Goal: Information Seeking & Learning: Learn about a topic

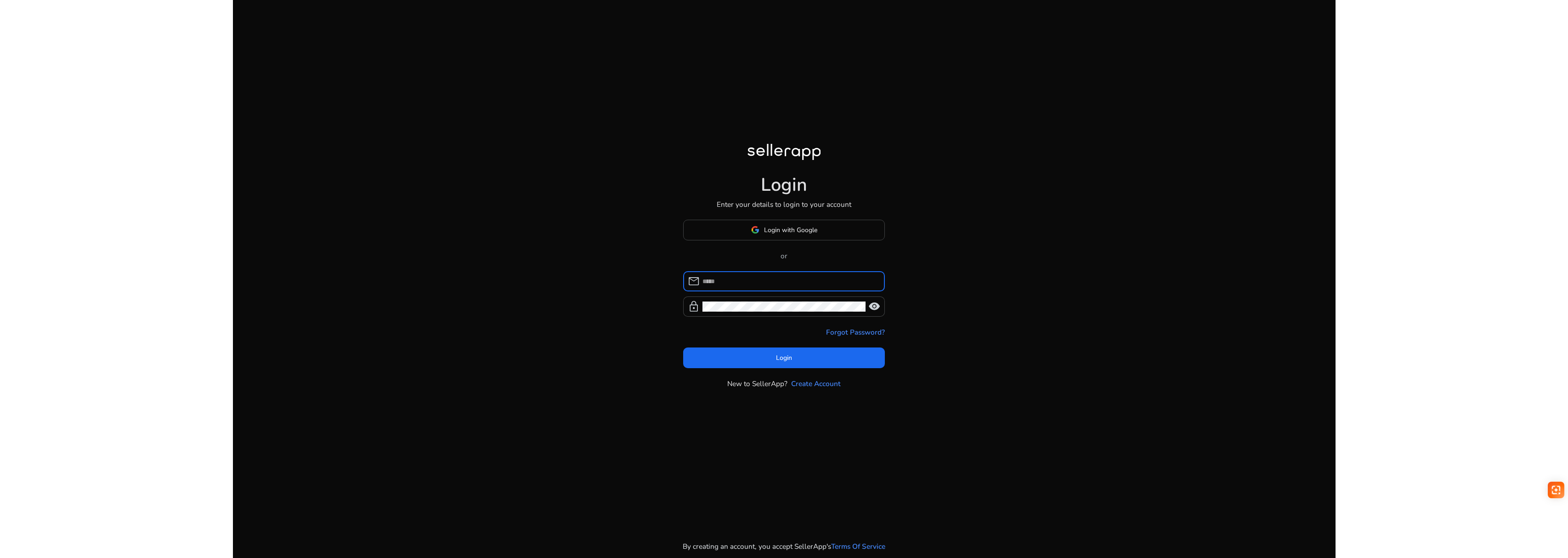
type input "**********"
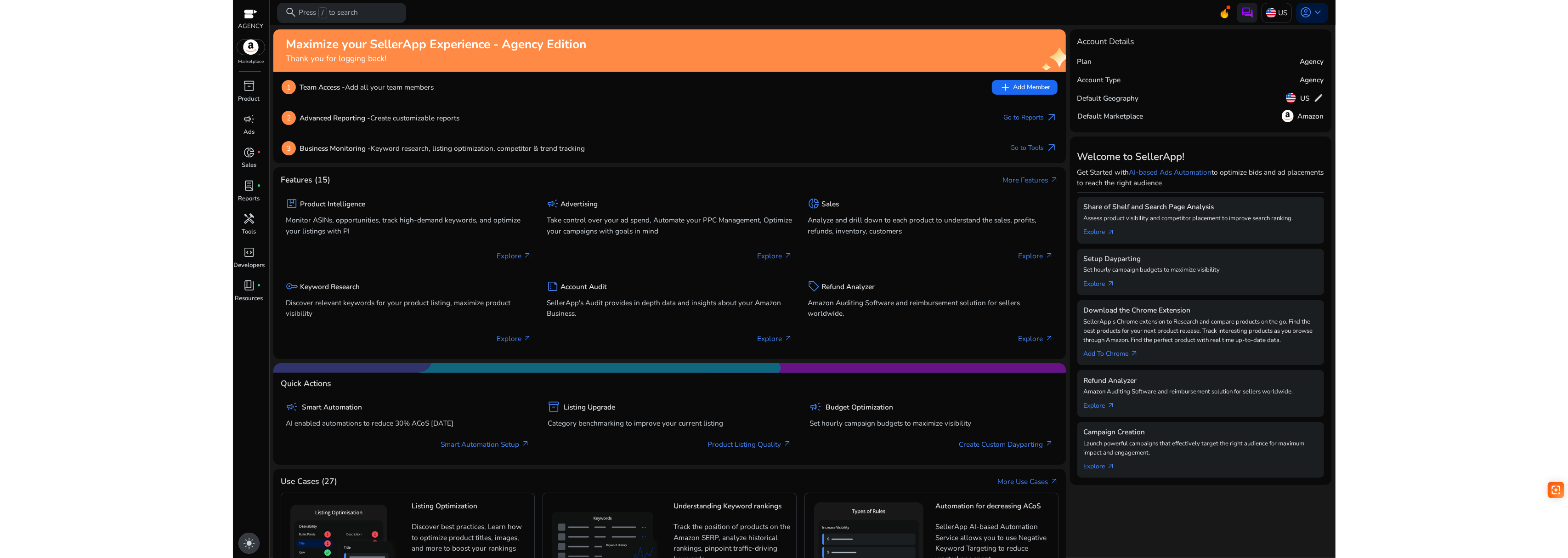
click at [252, 545] on span "light_mode" at bounding box center [249, 543] width 12 height 12
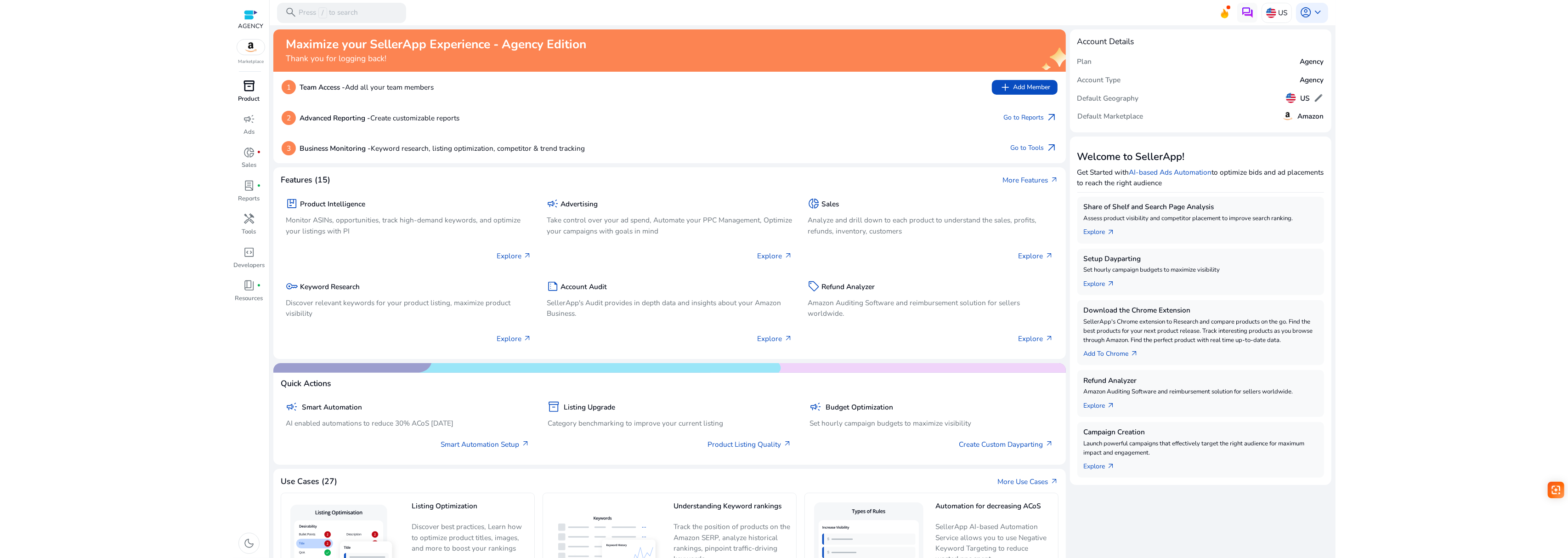
click at [250, 100] on p "Product" at bounding box center [249, 99] width 21 height 9
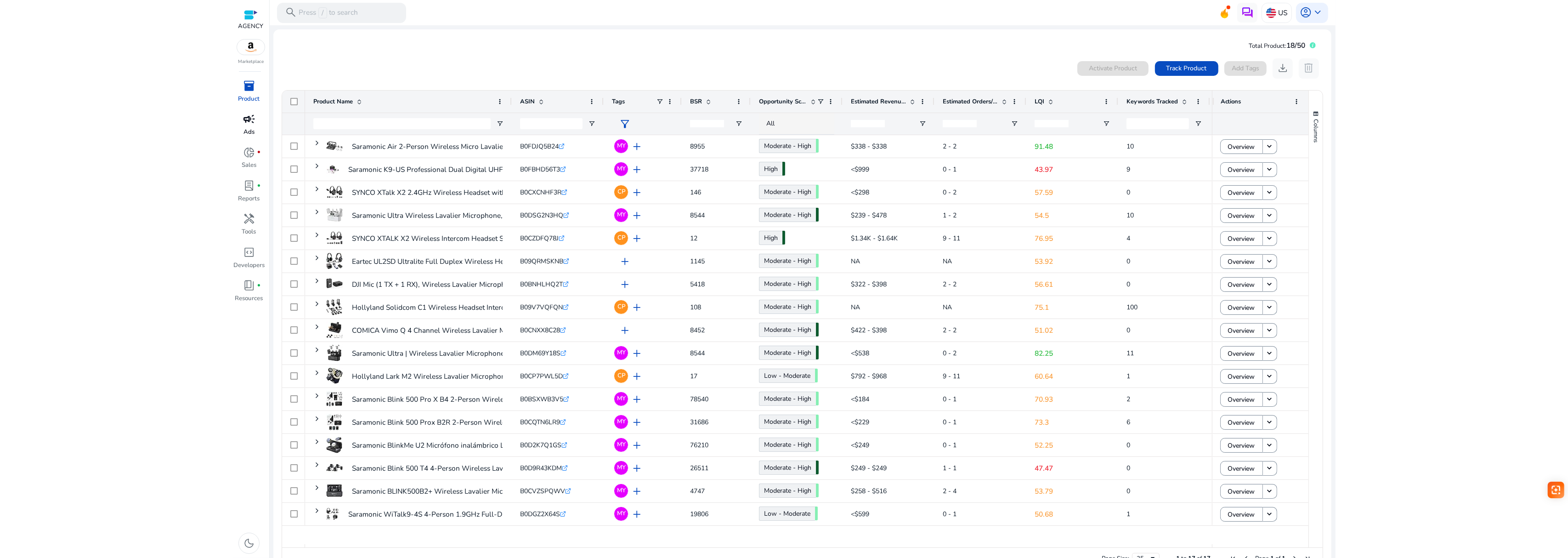
click at [243, 116] on span "campaign" at bounding box center [249, 119] width 12 height 12
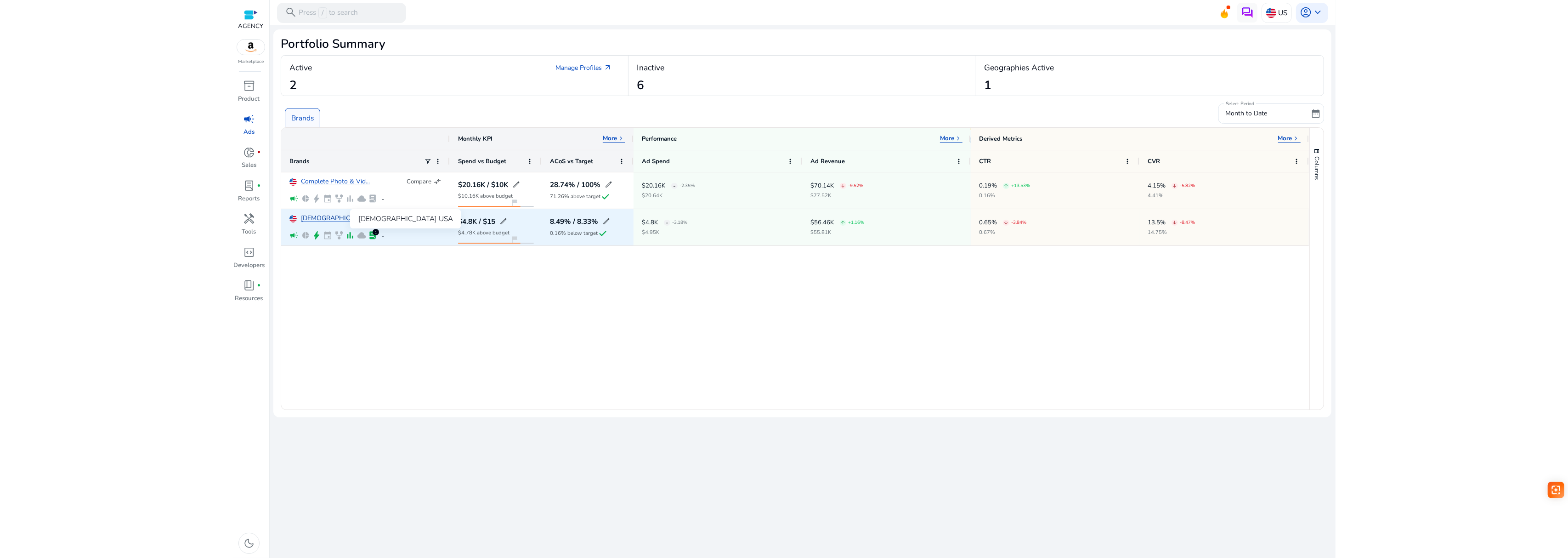
click at [334, 215] on link "[DEMOGRAPHIC_DATA] USA" at bounding box center [343, 218] width 86 height 7
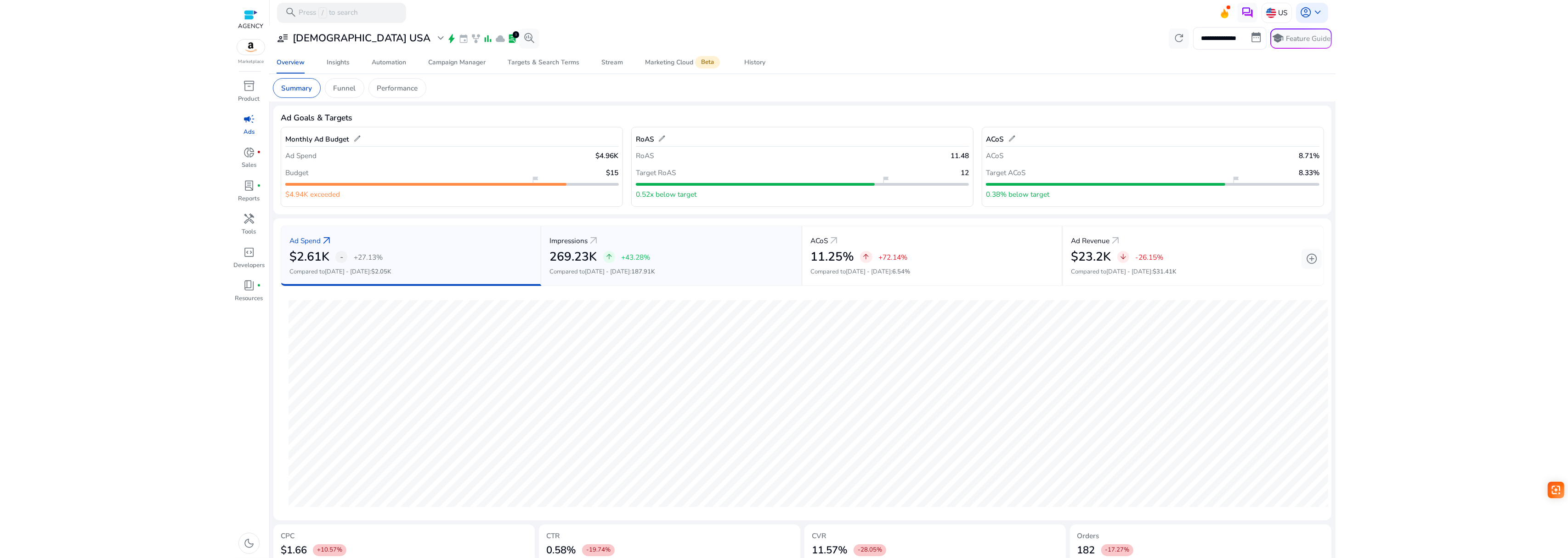
click at [616, 256] on div "arrow_upward +43.28%" at bounding box center [627, 257] width 47 height 12
click at [507, 254] on div "$2.61K - +27.13%" at bounding box center [410, 257] width 243 height 15
click at [1232, 40] on div at bounding box center [784, 21] width 1568 height 41
click at [1440, 18] on div at bounding box center [784, 21] width 1568 height 41
click at [1553, 18] on div at bounding box center [784, 21] width 1568 height 41
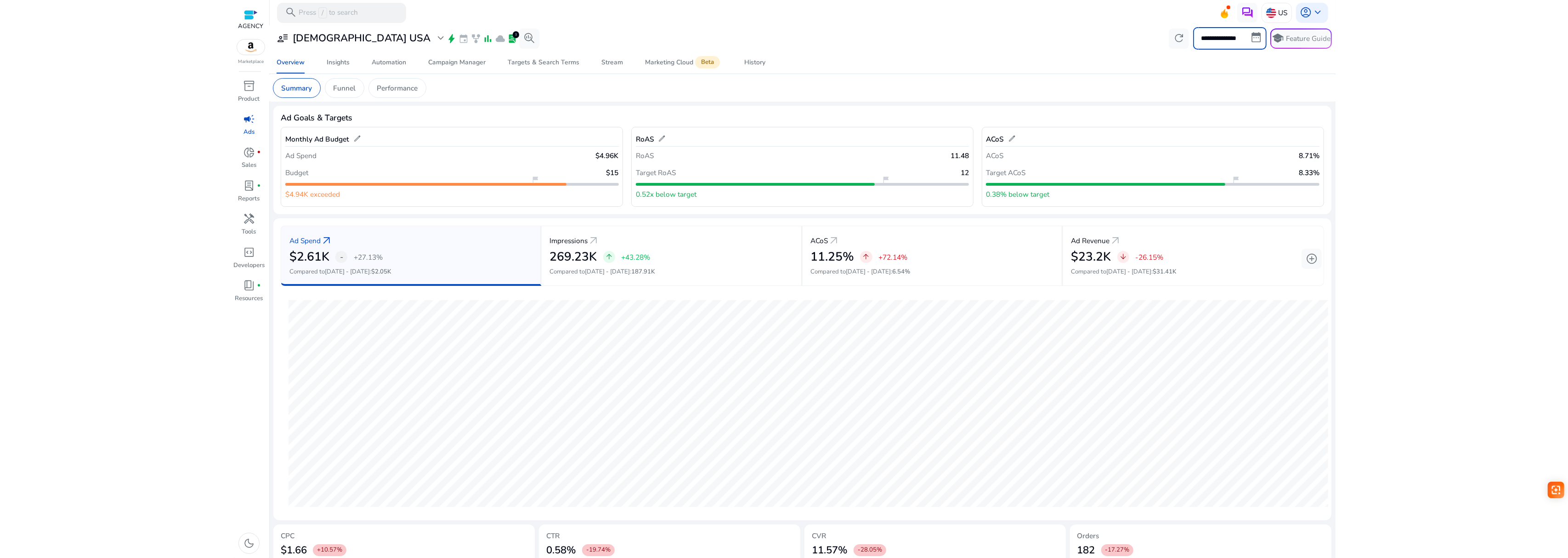
click at [1230, 36] on input "**********" at bounding box center [1230, 38] width 74 height 22
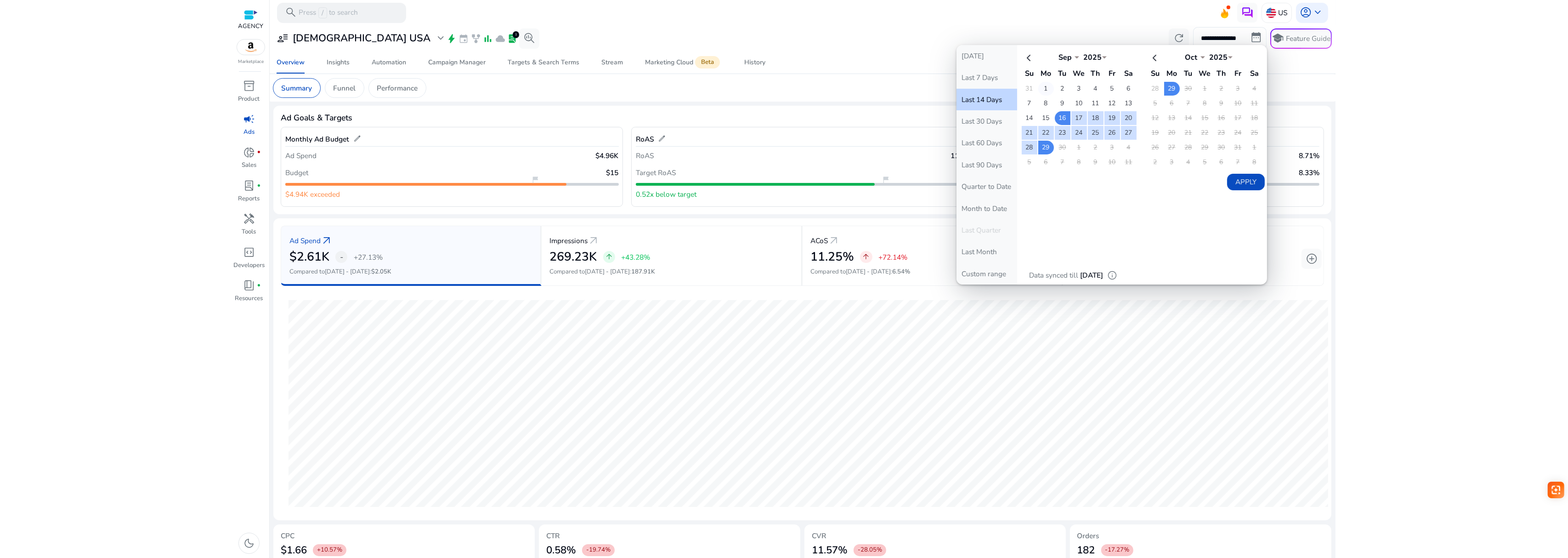
click at [1043, 89] on td "1" at bounding box center [1046, 88] width 16 height 14
click at [1046, 143] on td "29" at bounding box center [1046, 147] width 16 height 14
click at [1239, 182] on button "Apply" at bounding box center [1245, 182] width 37 height 16
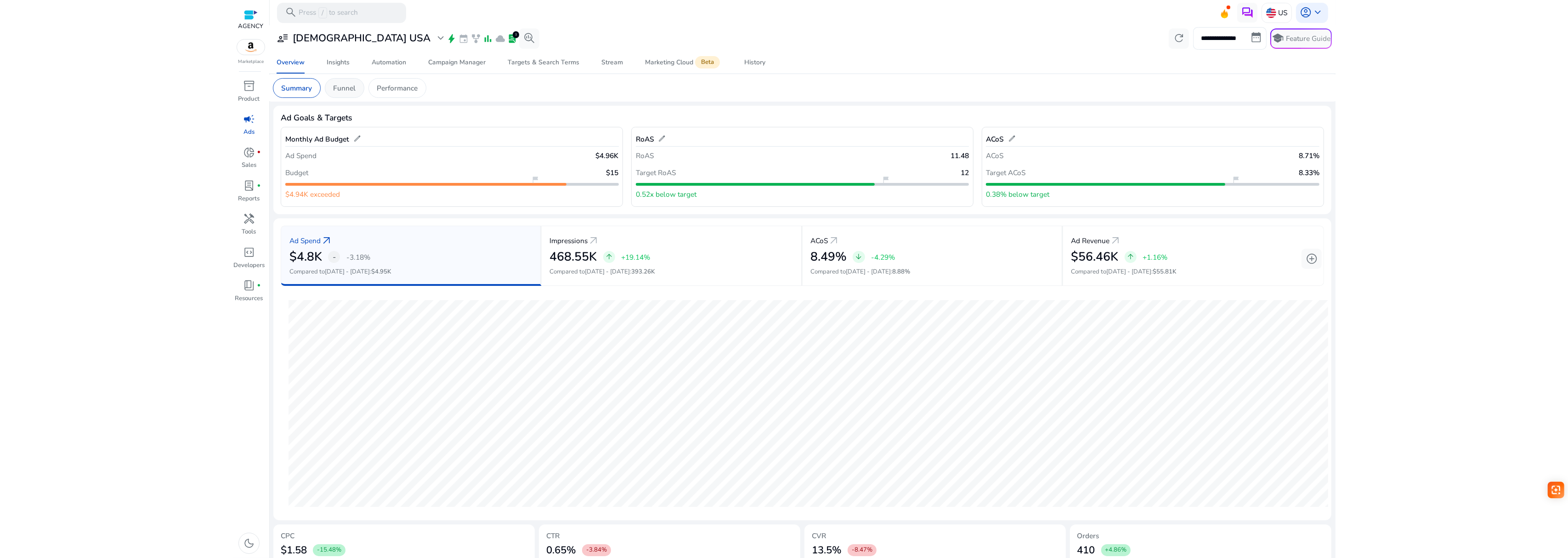
click at [333, 83] on div "Funnel" at bounding box center [345, 88] width 40 height 19
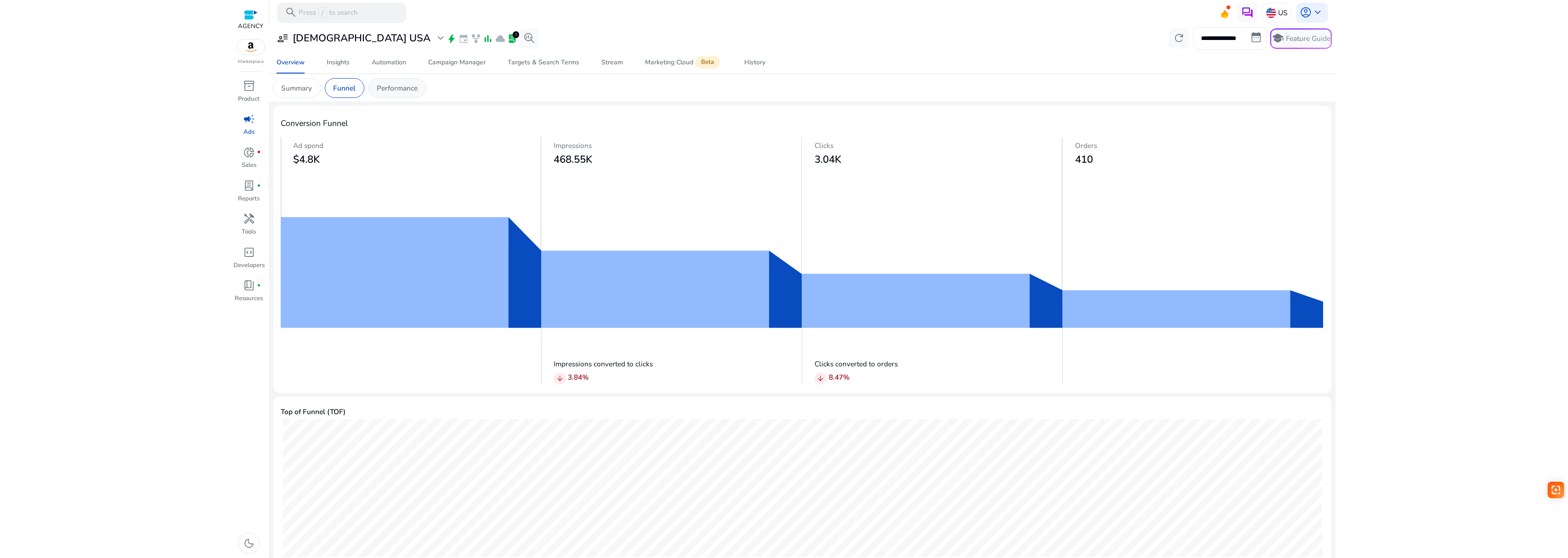
click at [397, 89] on p "Performance" at bounding box center [397, 88] width 41 height 10
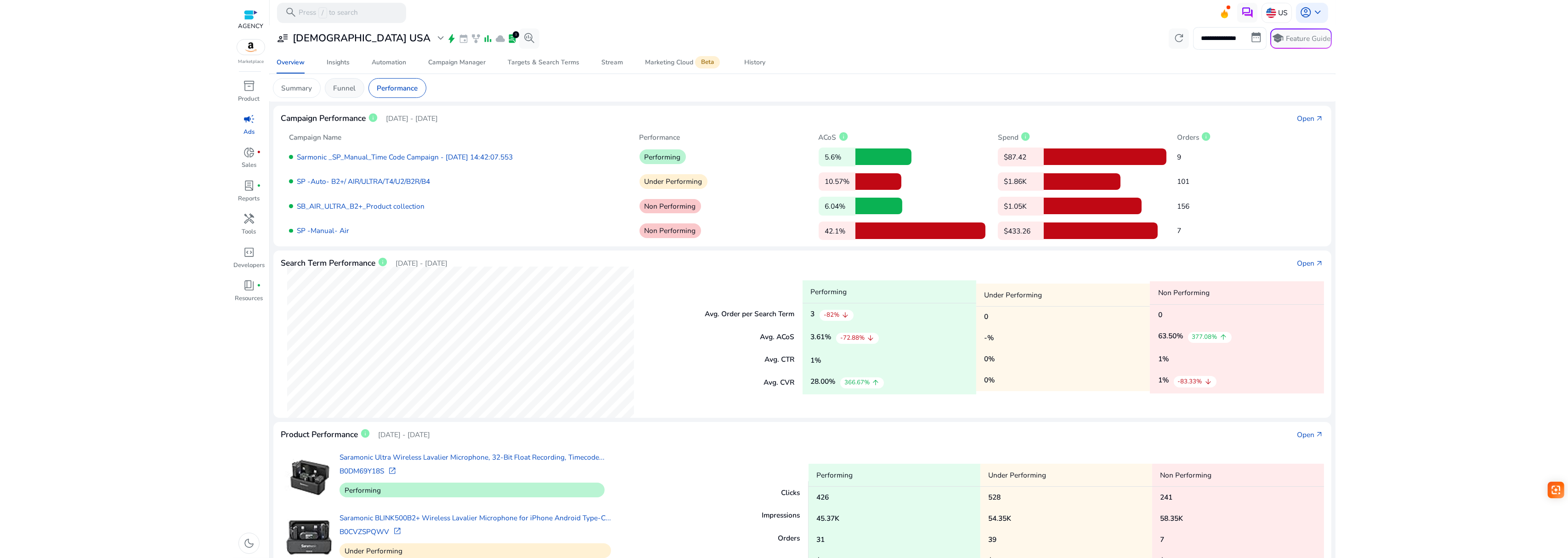
click at [346, 85] on p "Funnel" at bounding box center [344, 88] width 23 height 10
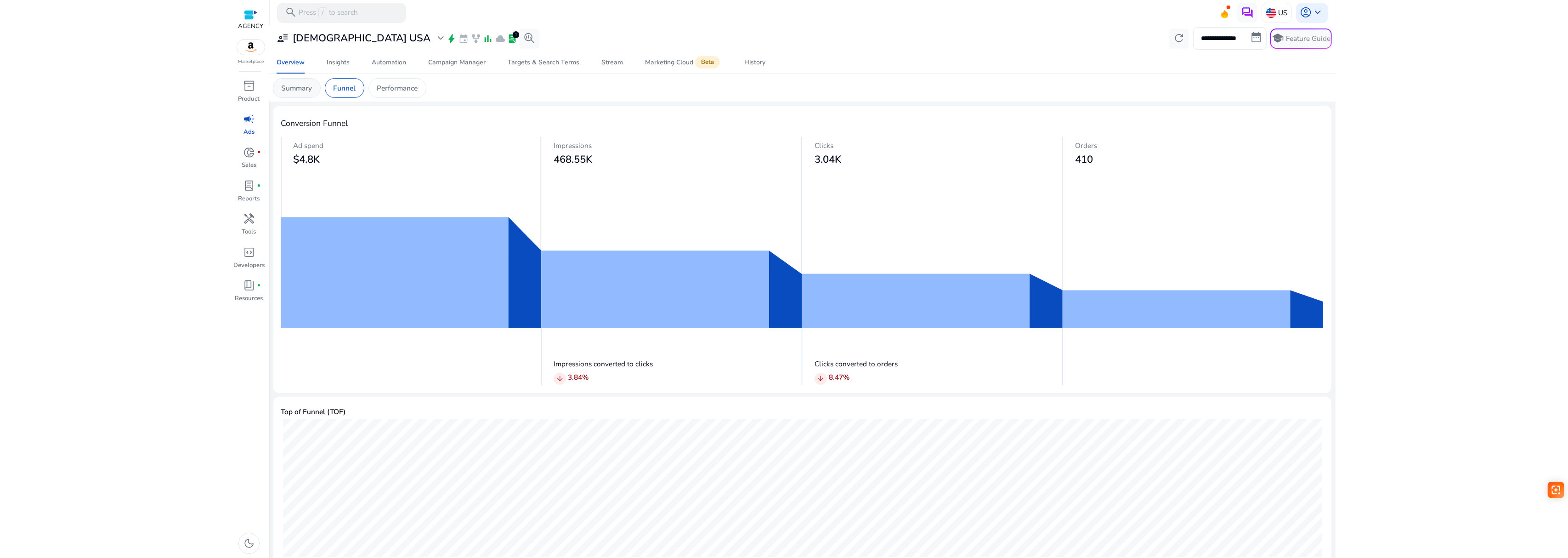
click at [309, 85] on p "Summary" at bounding box center [296, 88] width 31 height 10
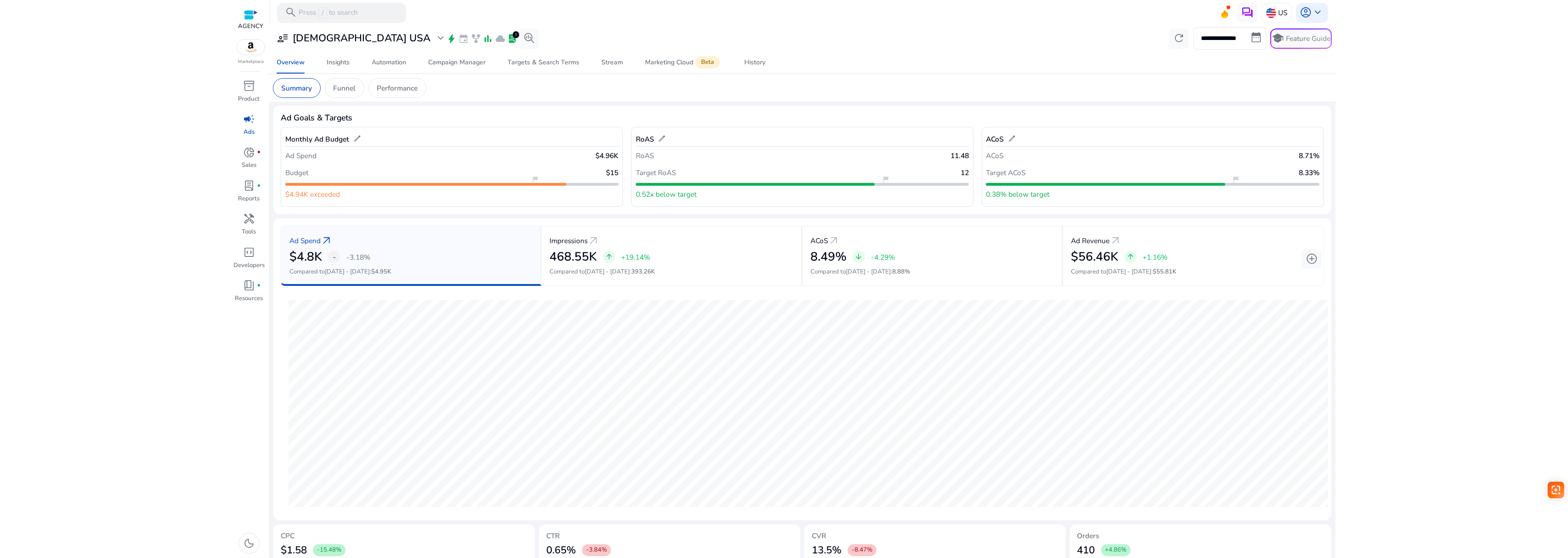
drag, startPoint x: 835, startPoint y: 104, endPoint x: 761, endPoint y: 88, distance: 75.7
click at [831, 102] on div "**********" at bounding box center [802, 339] width 1057 height 627
click at [688, 69] on span "Marketing Cloud Beta" at bounding box center [684, 63] width 77 height 22
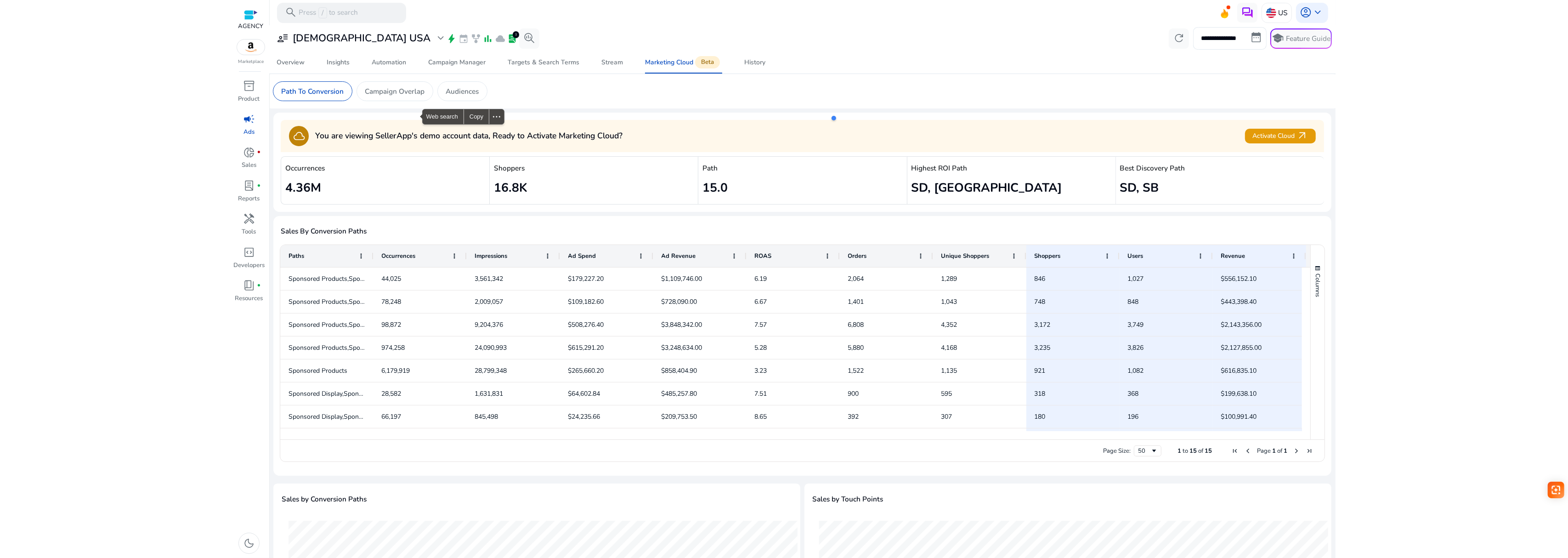
click at [934, 198] on div "Highest ROI Path SD, [GEOGRAPHIC_DATA]" at bounding box center [1011, 181] width 209 height 49
click at [939, 184] on h2 "SD, [GEOGRAPHIC_DATA]" at bounding box center [1011, 188] width 200 height 15
